Goal: Task Accomplishment & Management: Manage account settings

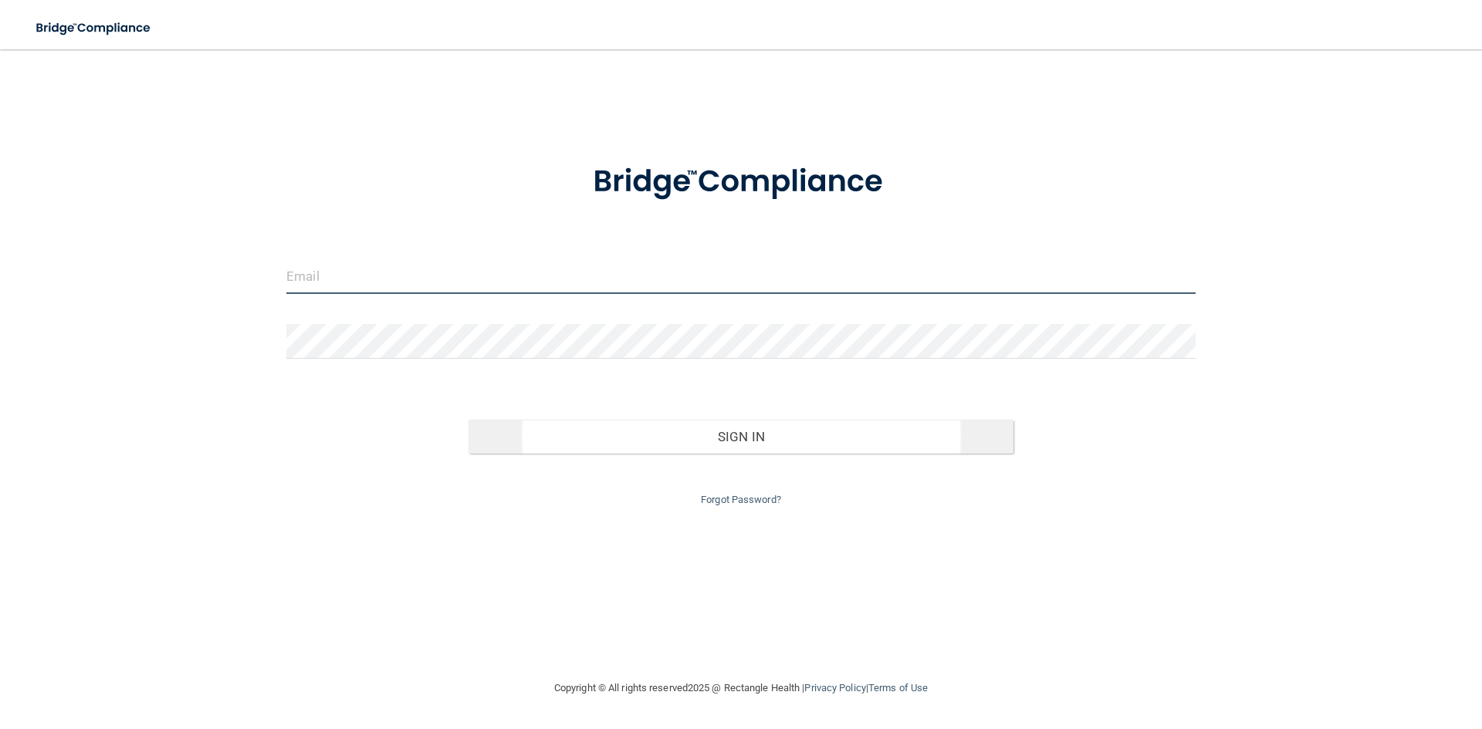
type input "[EMAIL_ADDRESS][DOMAIN_NAME]"
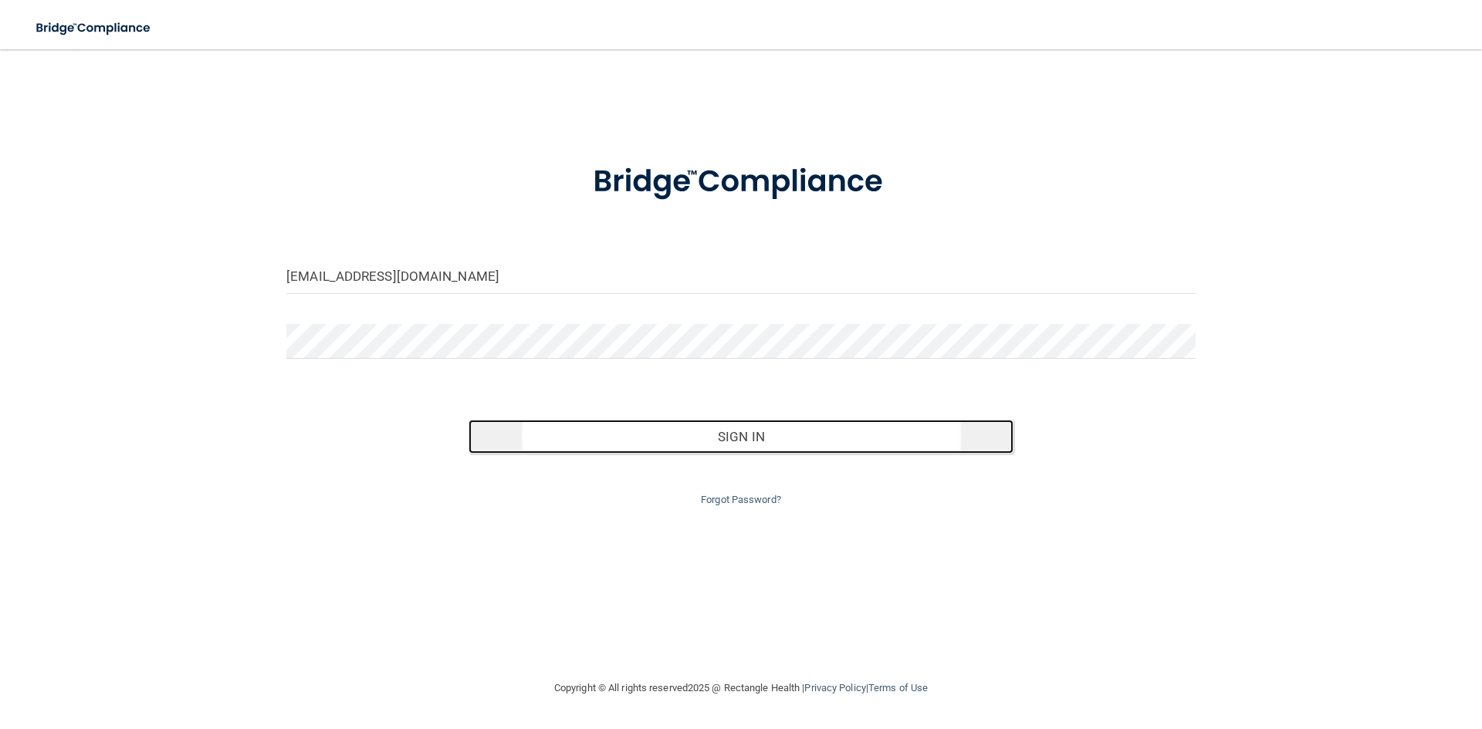
click at [786, 440] on button "Sign In" at bounding box center [741, 437] width 546 height 34
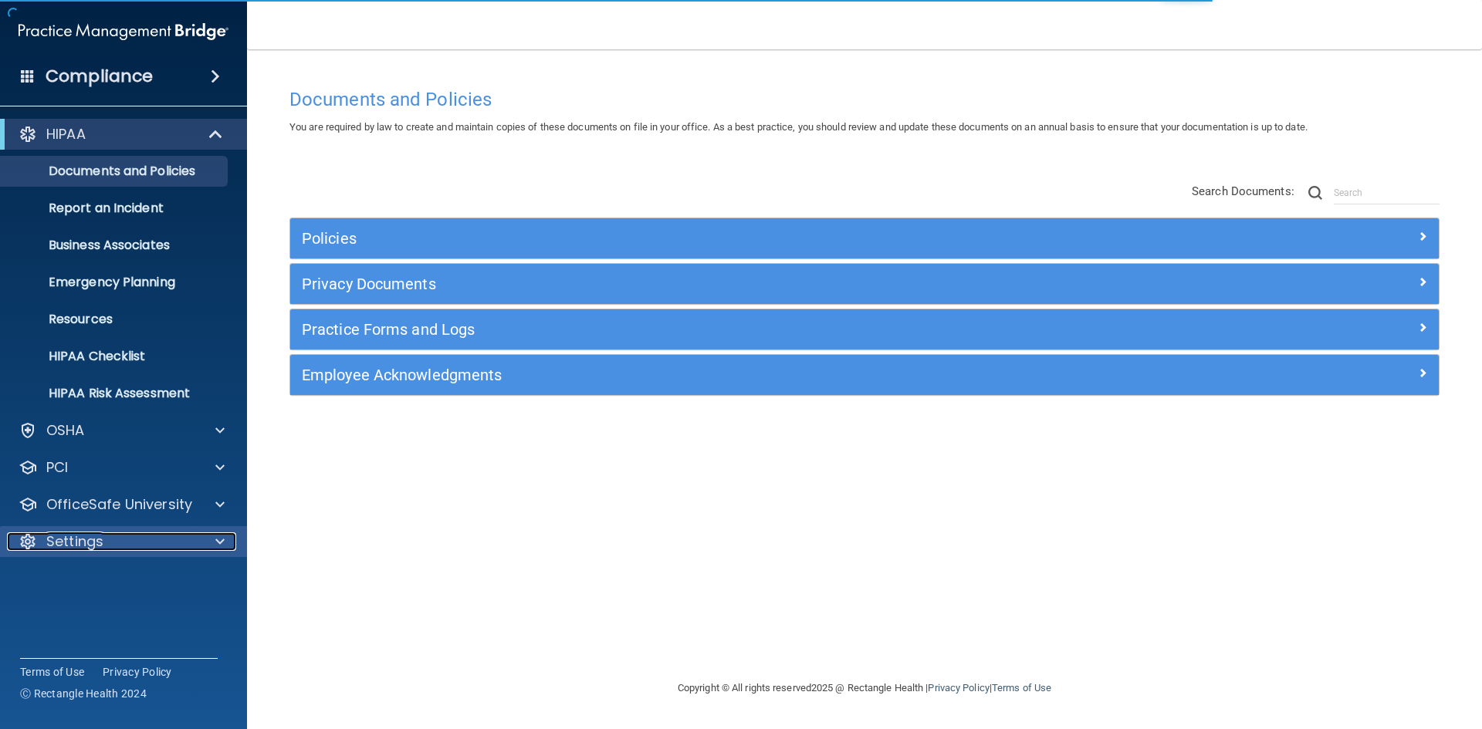
click at [184, 539] on div "Settings" at bounding box center [102, 541] width 191 height 19
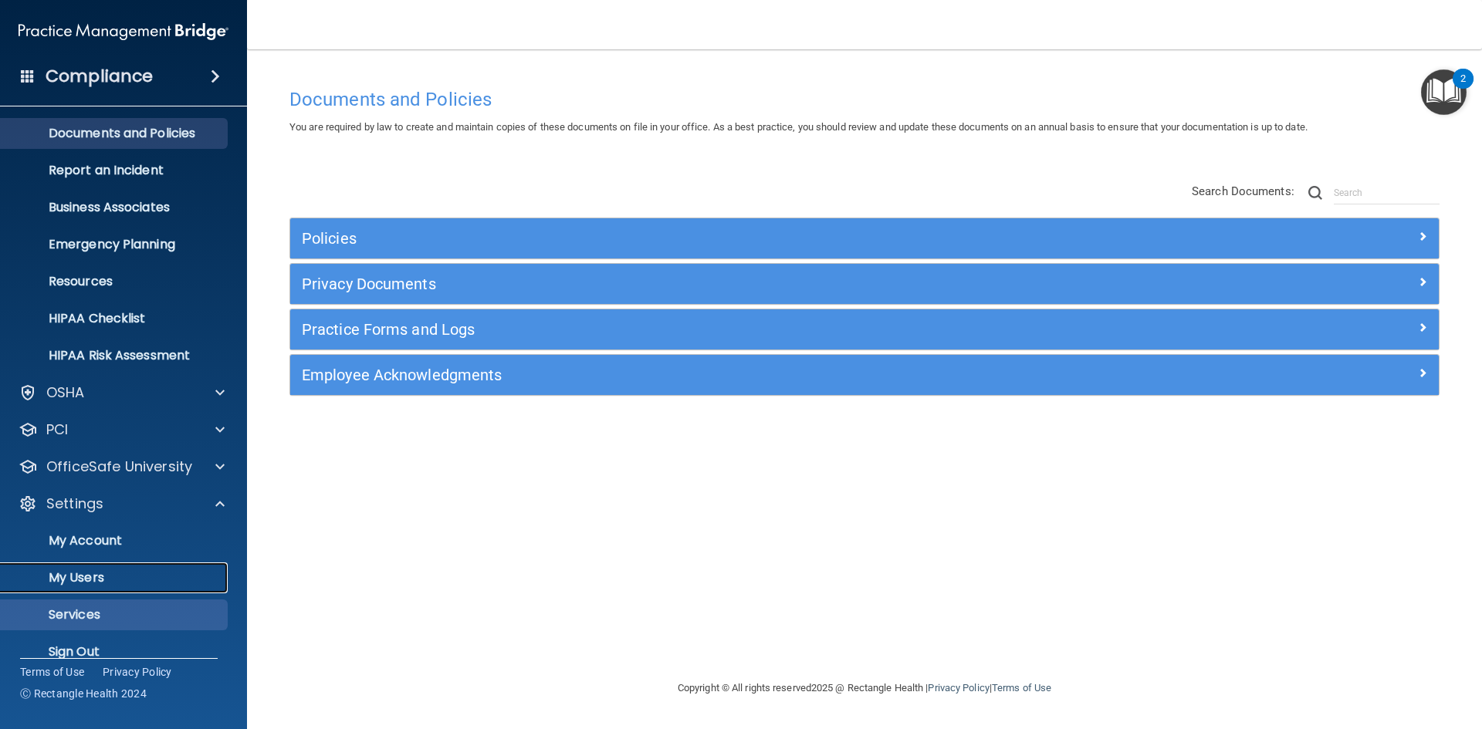
scroll to position [59, 0]
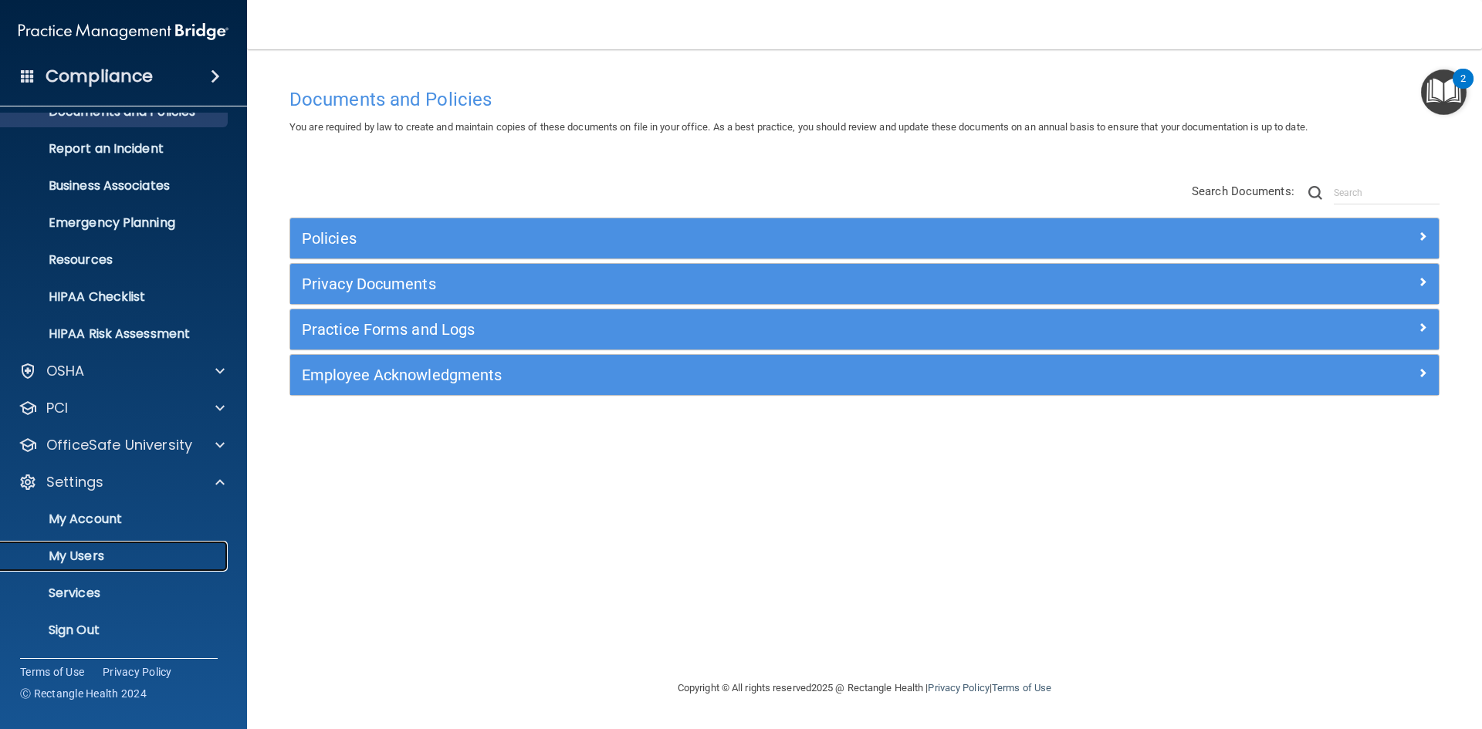
click at [93, 555] on p "My Users" at bounding box center [115, 556] width 211 height 15
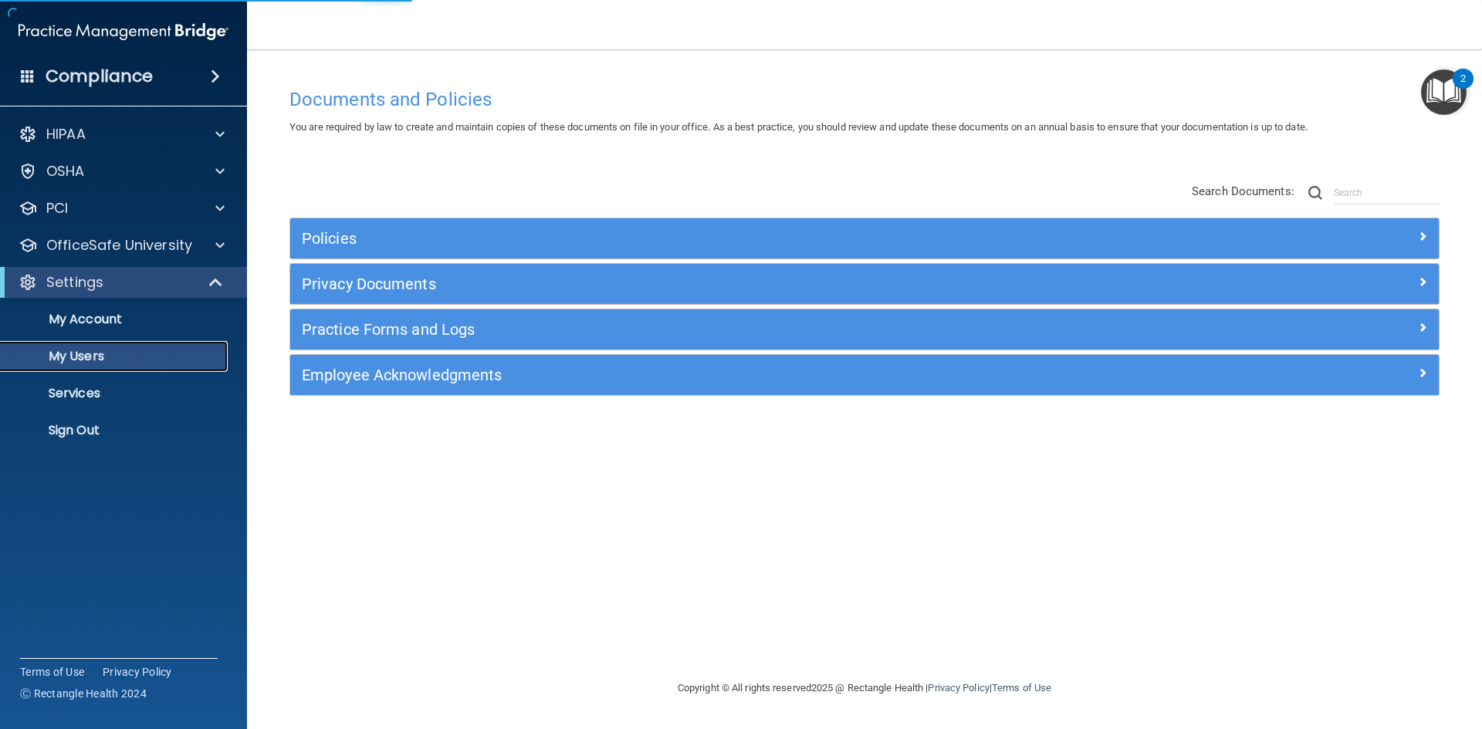
select select "20"
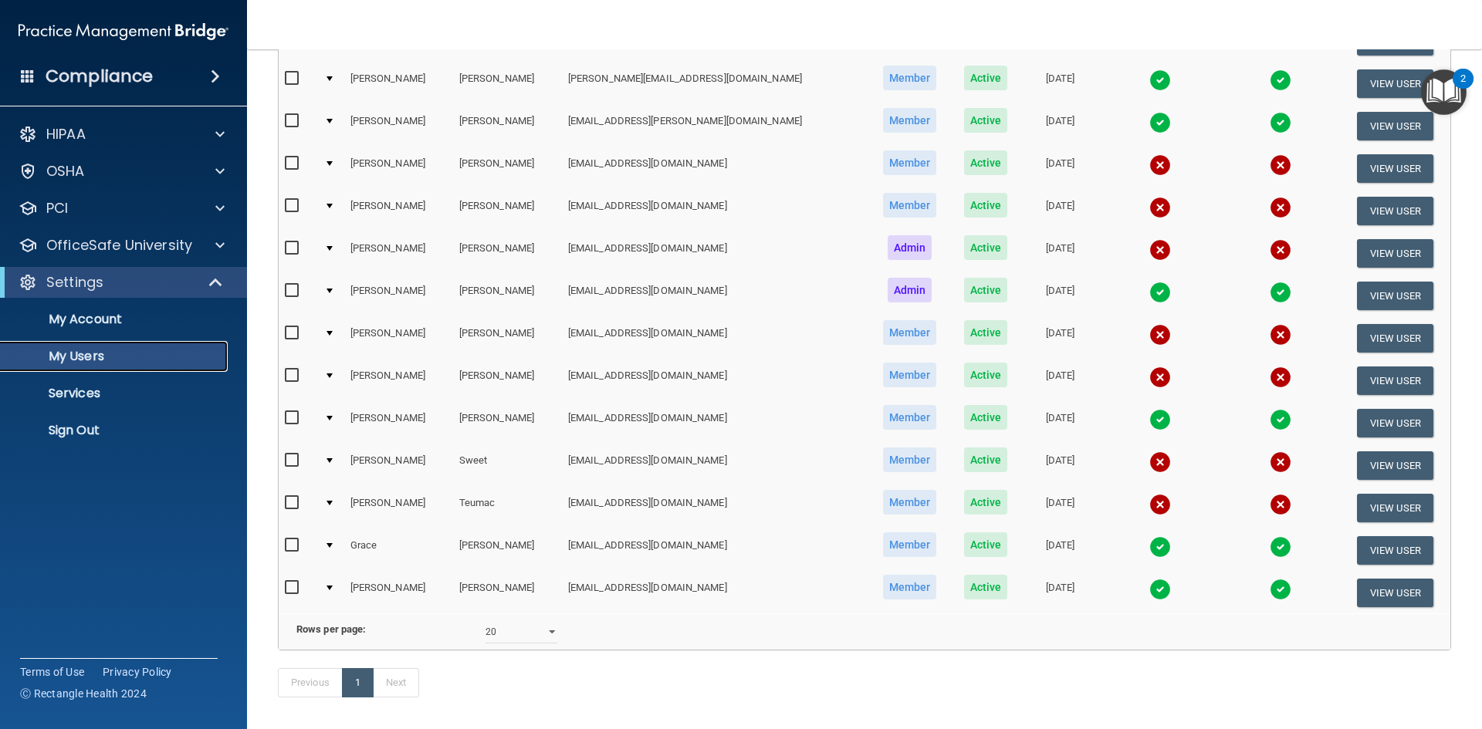
scroll to position [309, 0]
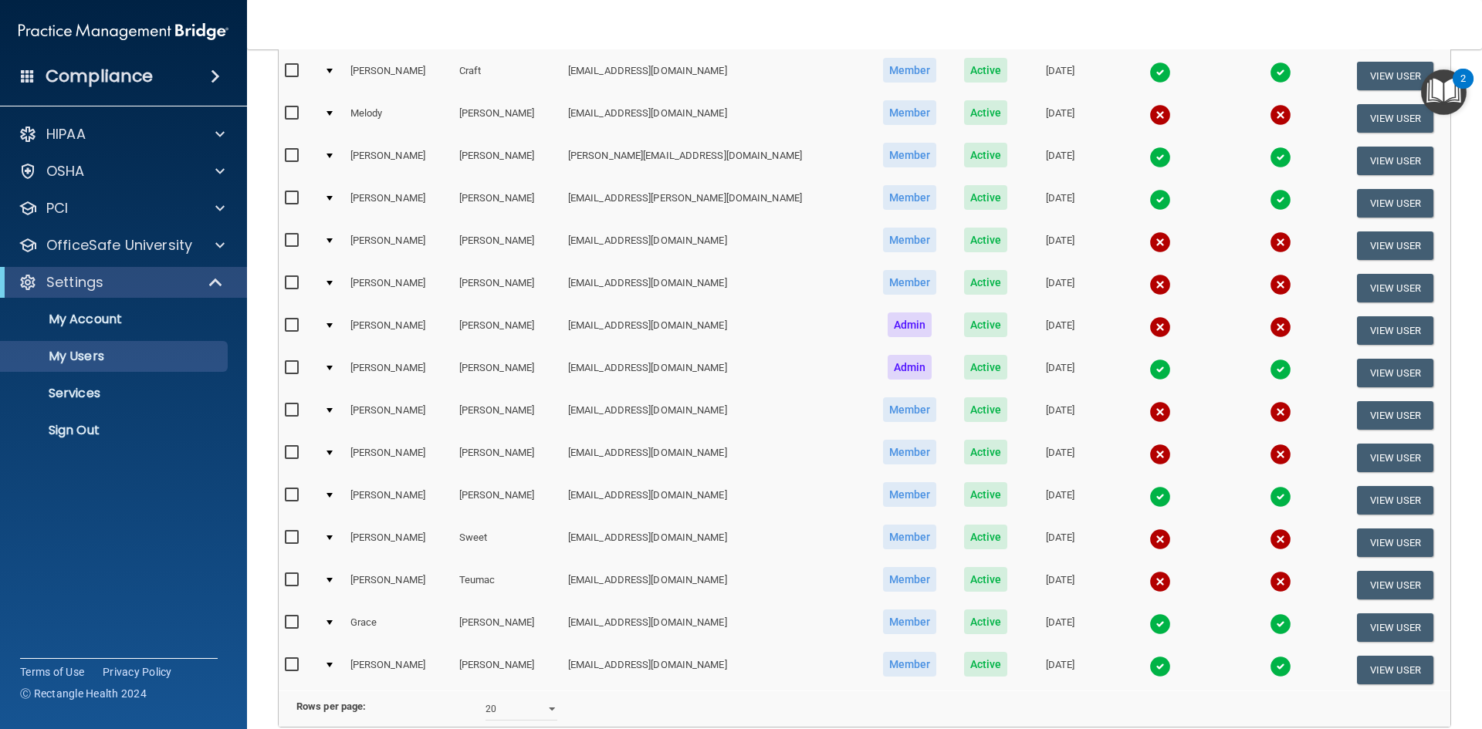
click at [288, 283] on input "checkbox" at bounding box center [294, 283] width 18 height 12
checkbox input "true"
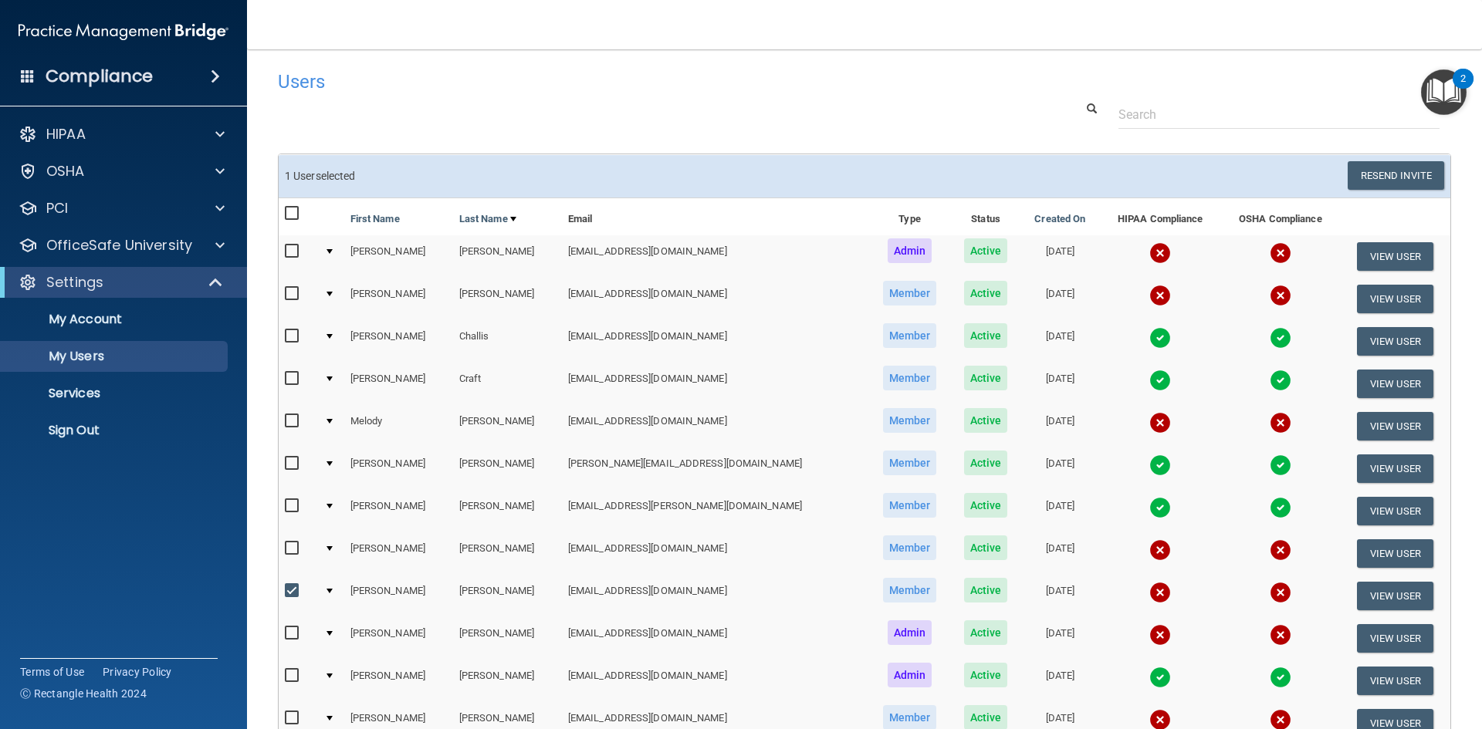
scroll to position [0, 0]
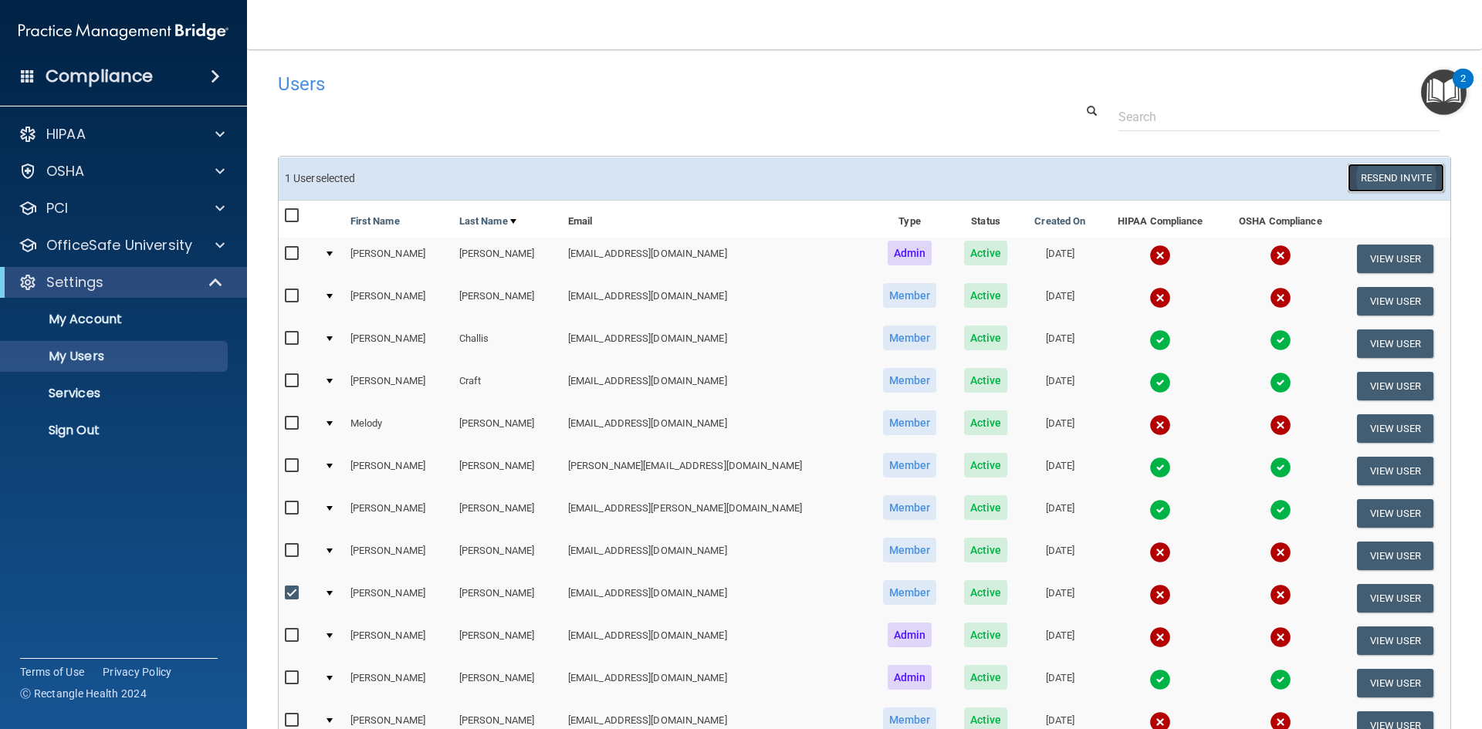
click at [1397, 182] on button "Resend Invite" at bounding box center [1395, 178] width 96 height 29
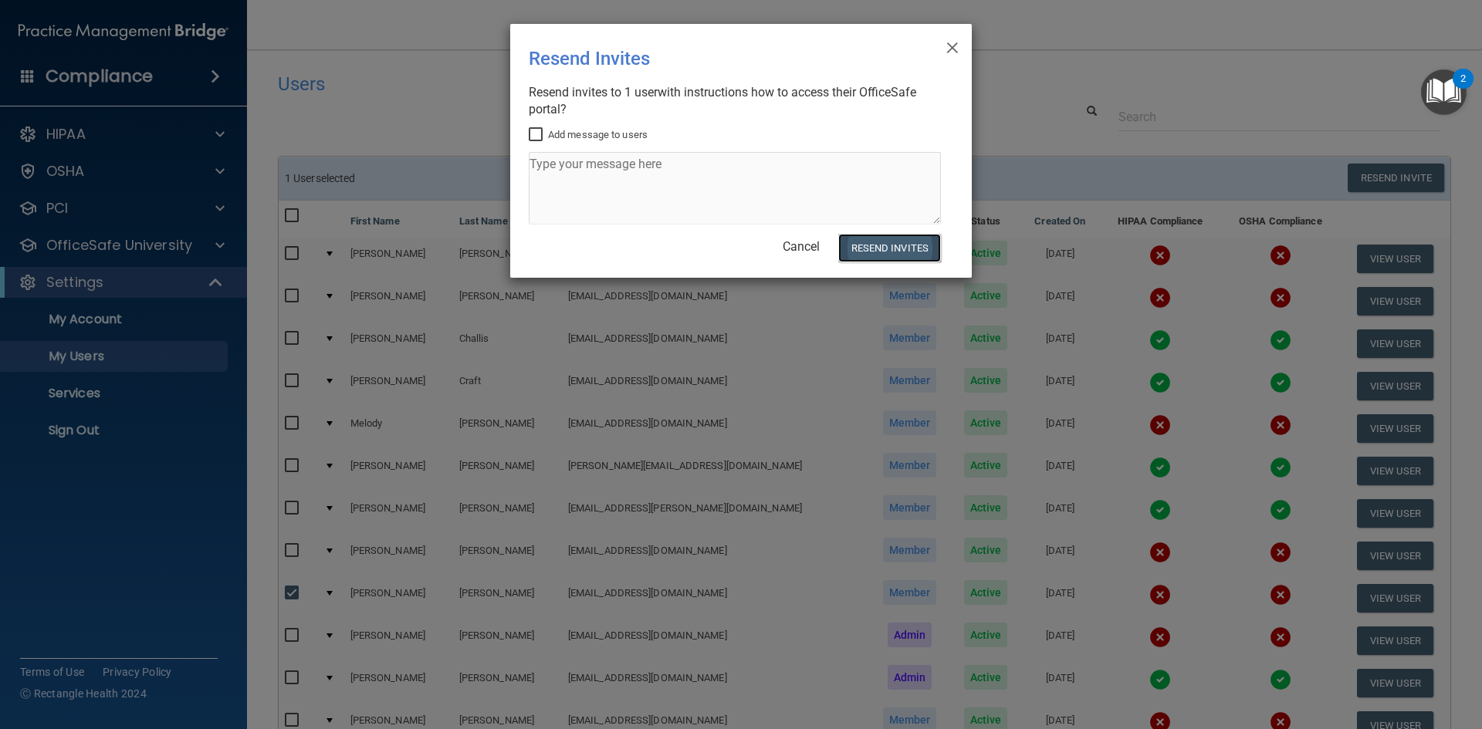
click at [904, 242] on button "Resend Invites" at bounding box center [889, 248] width 103 height 29
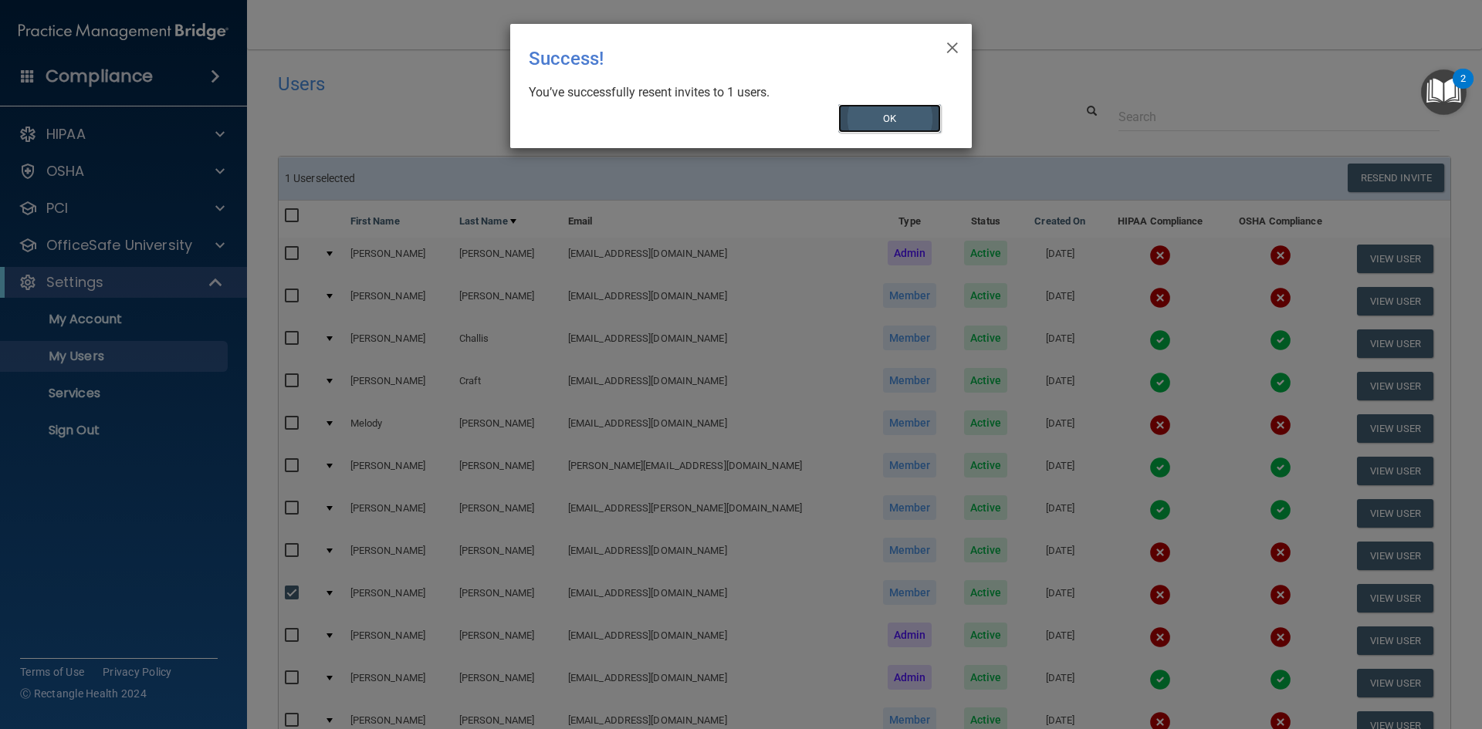
click at [873, 115] on button "OK" at bounding box center [889, 118] width 103 height 29
